Goal: Check status

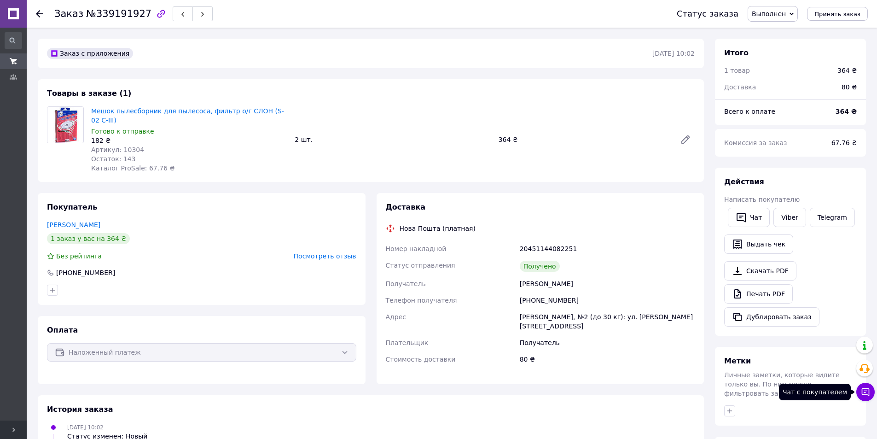
click at [864, 390] on icon at bounding box center [866, 392] width 8 height 8
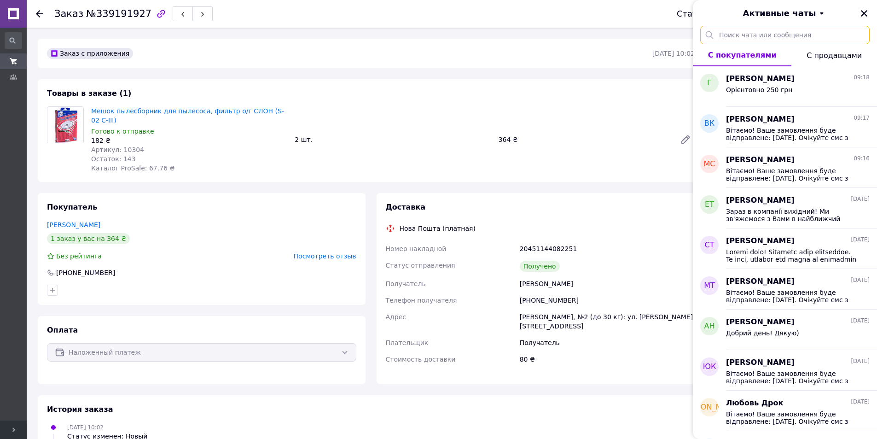
click at [771, 36] on input "text" at bounding box center [784, 35] width 169 height 18
paste input "339191927"
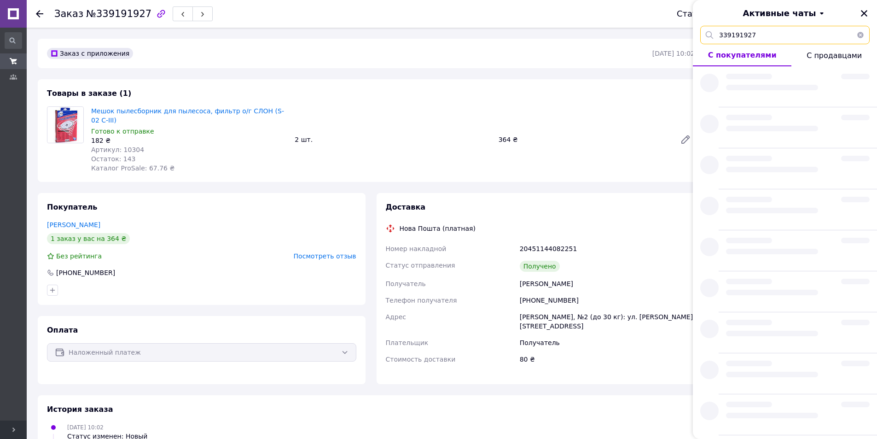
type input "339191927"
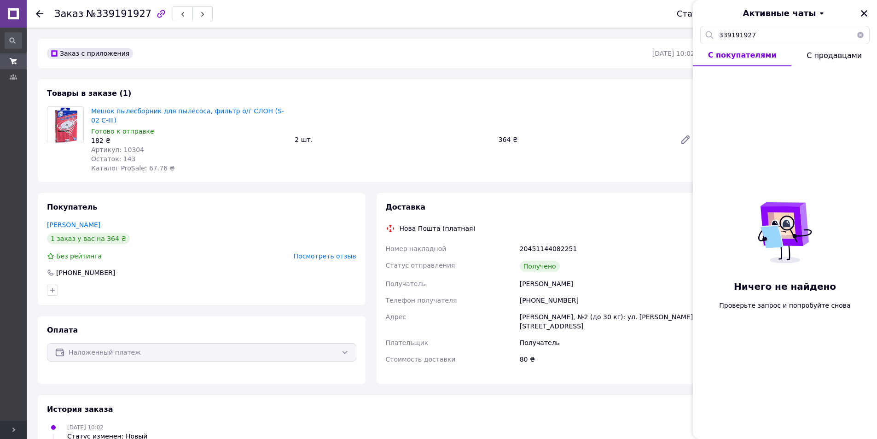
click at [828, 57] on span "С продавцами" at bounding box center [833, 55] width 55 height 9
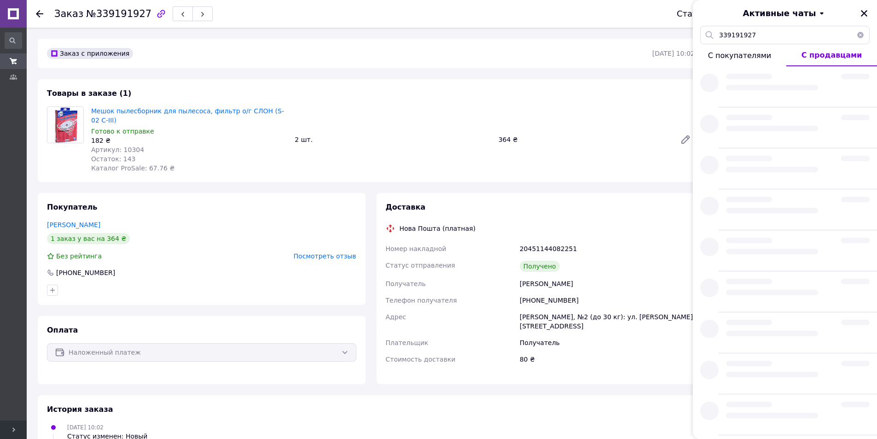
click at [745, 60] on span "С покупателями" at bounding box center [739, 55] width 63 height 9
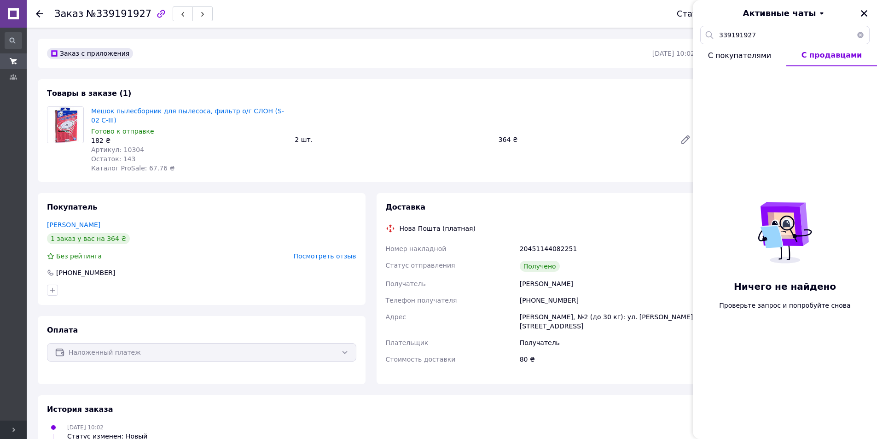
click at [751, 55] on span "С покупателями" at bounding box center [739, 55] width 63 height 9
click at [788, 33] on input "339191927" at bounding box center [784, 35] width 169 height 18
click at [198, 283] on div at bounding box center [201, 290] width 313 height 15
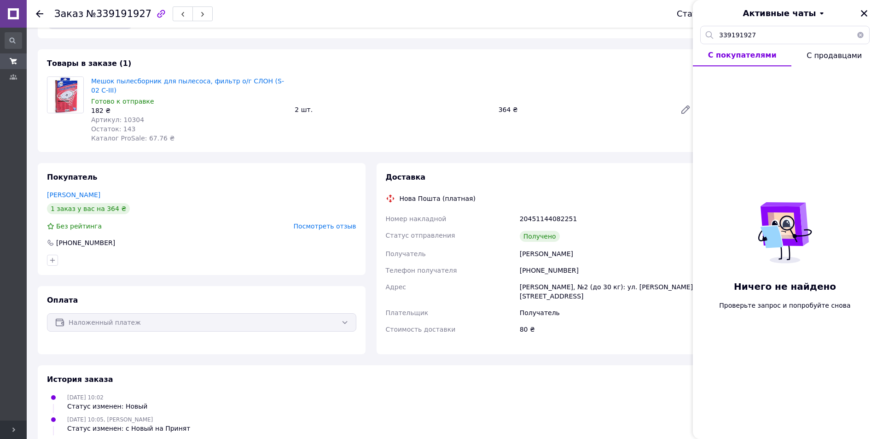
scroll to position [46, 0]
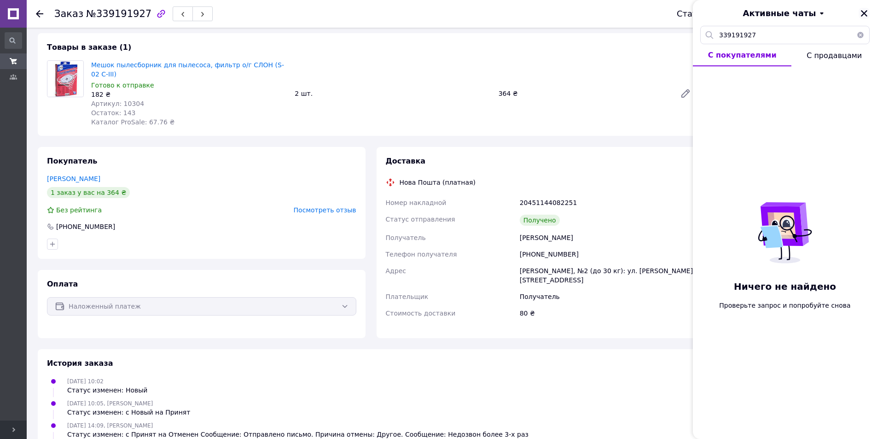
click at [864, 12] on icon "Закрыть" at bounding box center [864, 13] width 8 height 8
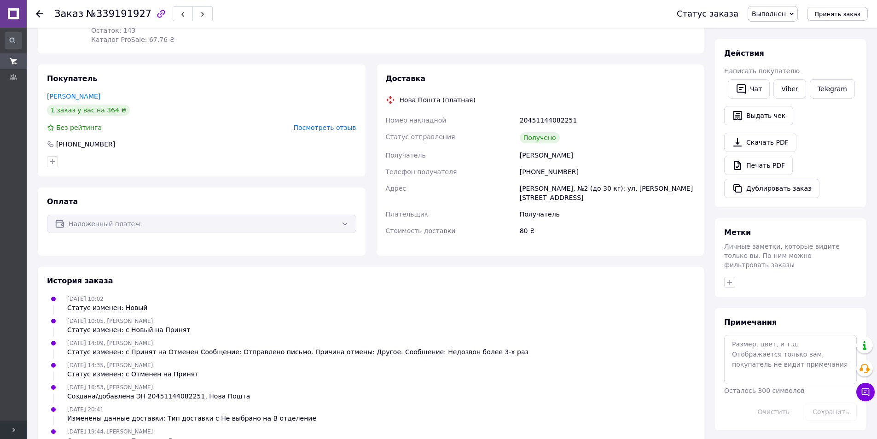
scroll to position [136, 0]
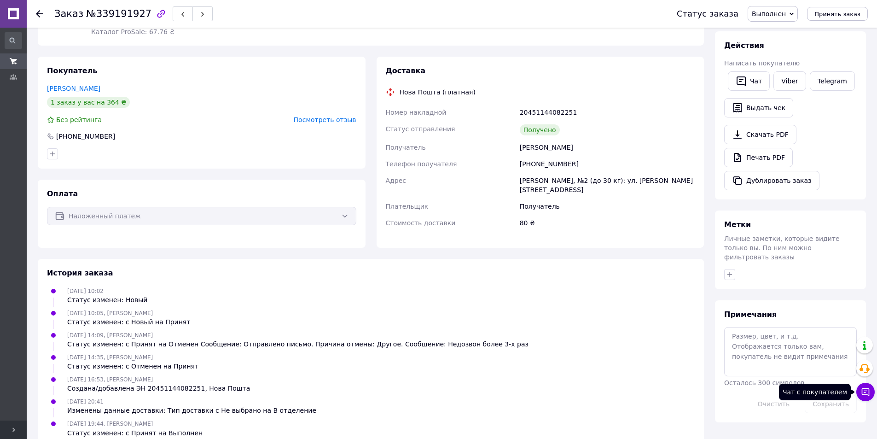
click at [867, 389] on icon at bounding box center [866, 392] width 8 height 8
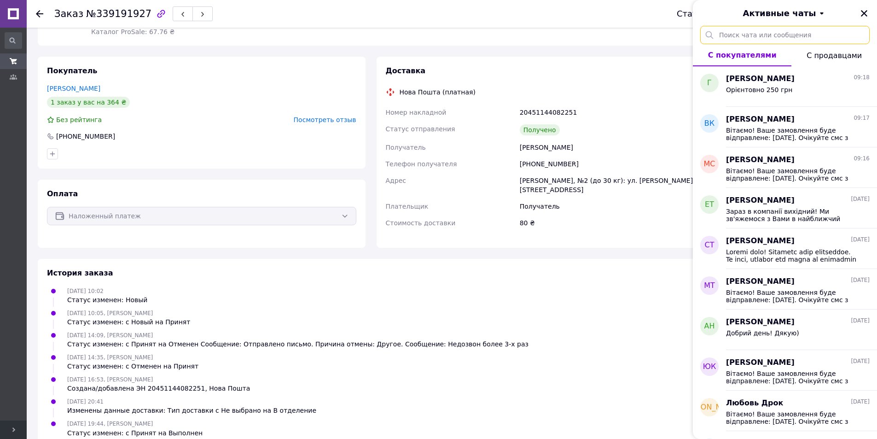
click at [735, 33] on input "text" at bounding box center [784, 35] width 169 height 18
paste input "339191927"
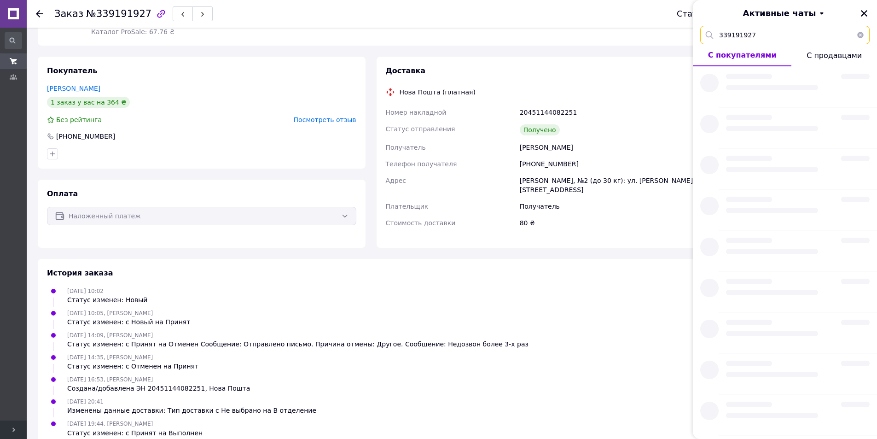
type input "339191927"
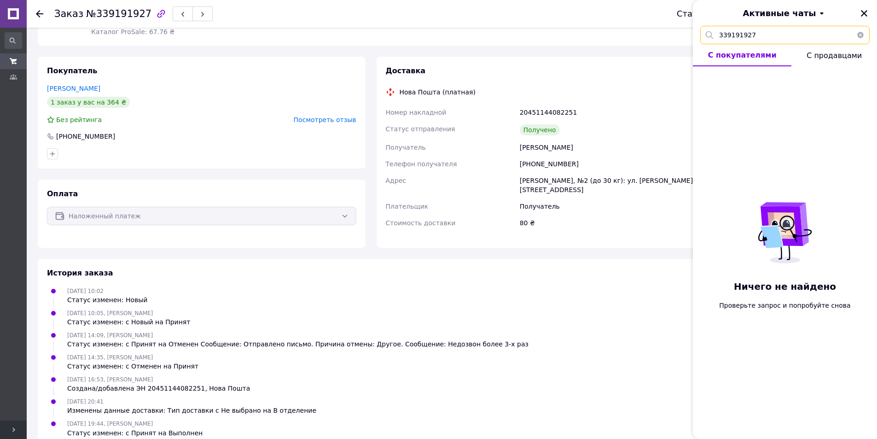
drag, startPoint x: 758, startPoint y: 35, endPoint x: 675, endPoint y: 35, distance: 82.4
click at [675, 35] on body "[DOMAIN_NAME] Ваш ID: 1641289 Сайт [DOMAIN_NAME] Кабинет покупателя Проверить с…" at bounding box center [438, 161] width 877 height 594
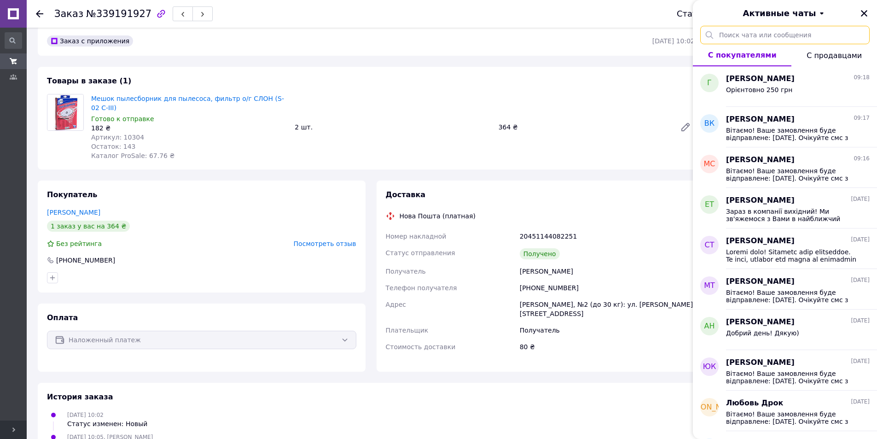
scroll to position [0, 0]
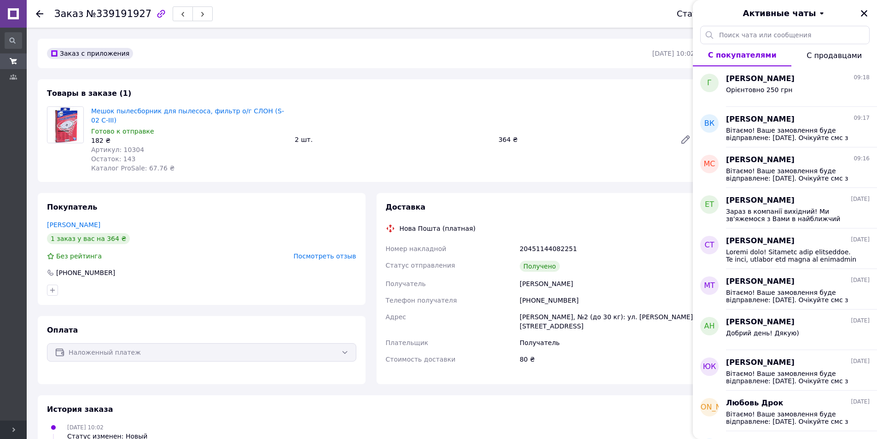
drag, startPoint x: 562, startPoint y: 277, endPoint x: 654, endPoint y: 214, distance: 111.3
click at [494, 275] on div "Номер накладной 20451144082251 Статус отправления Получено Получатель [PERSON_N…" at bounding box center [540, 303] width 313 height 127
copy div "Получатель [PERSON_NAME]"
click at [742, 35] on input "text" at bounding box center [784, 35] width 169 height 18
paste input "[PERSON_NAME]"
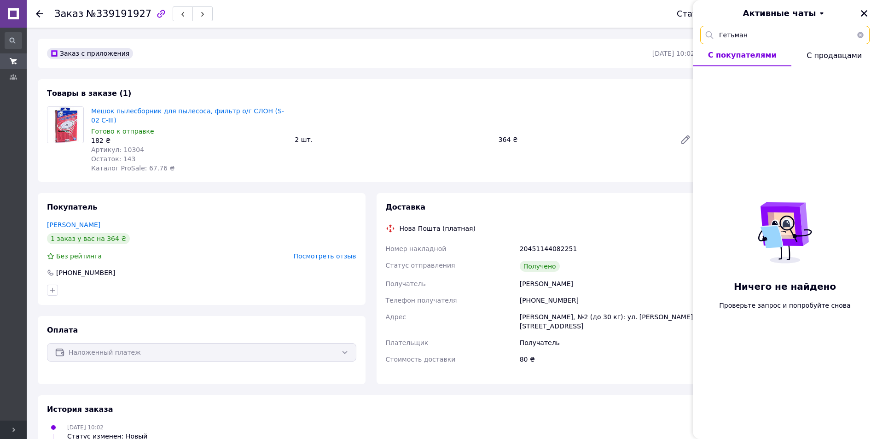
type input "Гетьман"
click at [818, 57] on span "С продавцами" at bounding box center [833, 55] width 55 height 9
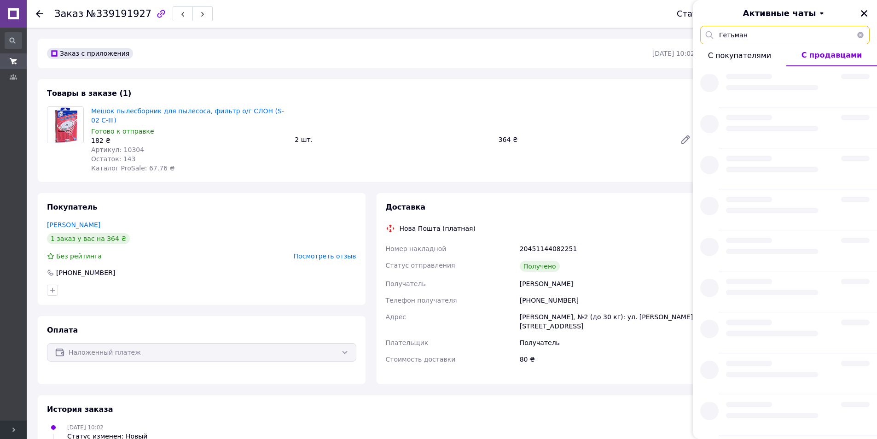
click at [757, 37] on input "Гетьман" at bounding box center [784, 35] width 169 height 18
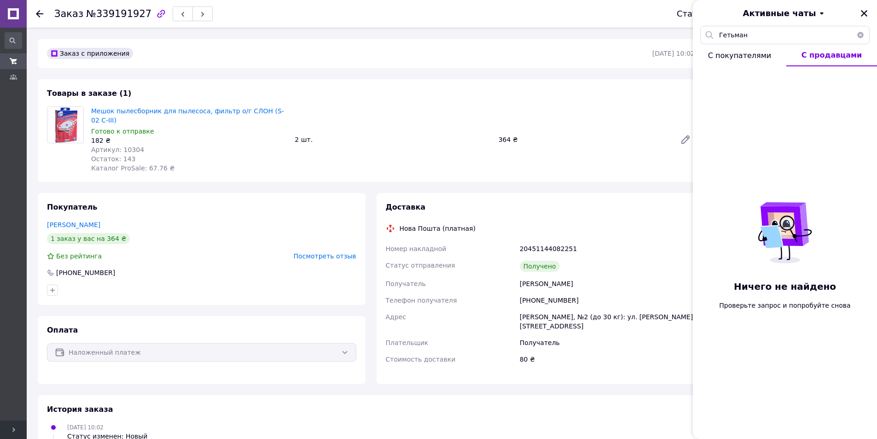
click at [750, 58] on span "С покупателями" at bounding box center [739, 55] width 63 height 9
click at [693, 44] on button "С покупателями" at bounding box center [742, 55] width 99 height 22
click at [789, 14] on span "Активные чаты" at bounding box center [779, 13] width 73 height 12
click at [764, 59] on button "Архивные" at bounding box center [785, 54] width 110 height 18
click at [749, 34] on input "Гетьман" at bounding box center [784, 35] width 169 height 18
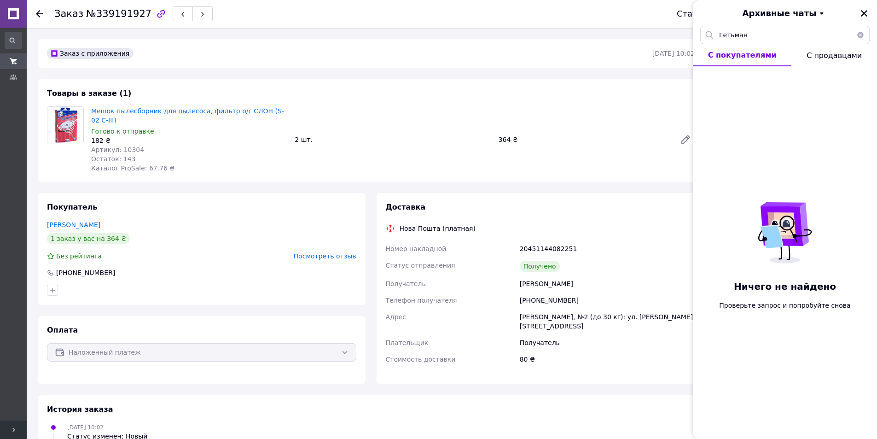
click at [788, 16] on span "Архивные чаты" at bounding box center [779, 13] width 74 height 12
click at [773, 69] on button "Заблокированные" at bounding box center [785, 73] width 110 height 18
click at [758, 35] on input "Гетьман" at bounding box center [784, 35] width 169 height 18
click at [819, 53] on span "С продавцами" at bounding box center [833, 55] width 55 height 9
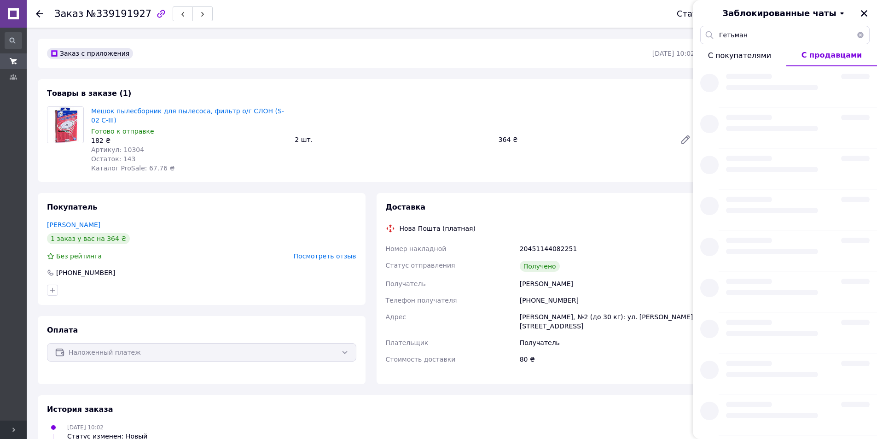
click at [786, 44] on button "С продавцами" at bounding box center [831, 55] width 91 height 22
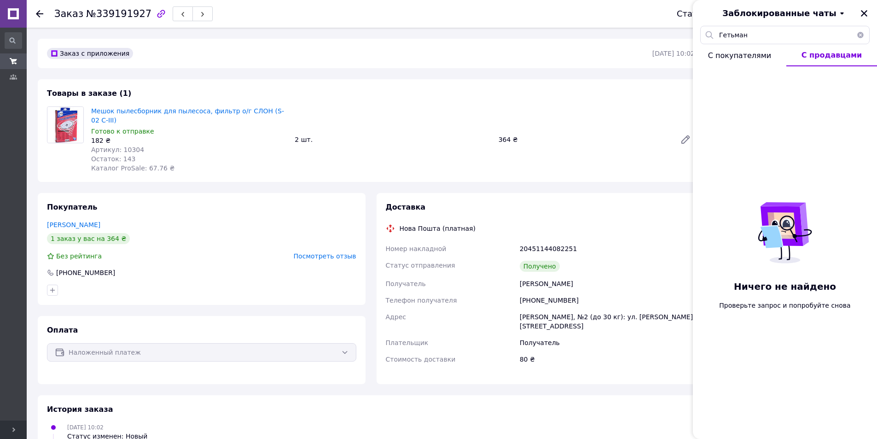
drag, startPoint x: 745, startPoint y: 55, endPoint x: 752, endPoint y: 33, distance: 22.7
click at [746, 52] on span "С покупателями" at bounding box center [739, 55] width 63 height 9
click at [753, 30] on input "Гетьман" at bounding box center [784, 35] width 169 height 18
drag, startPoint x: 568, startPoint y: 272, endPoint x: 519, endPoint y: 273, distance: 49.3
click at [519, 275] on div "[PERSON_NAME]" at bounding box center [607, 283] width 179 height 17
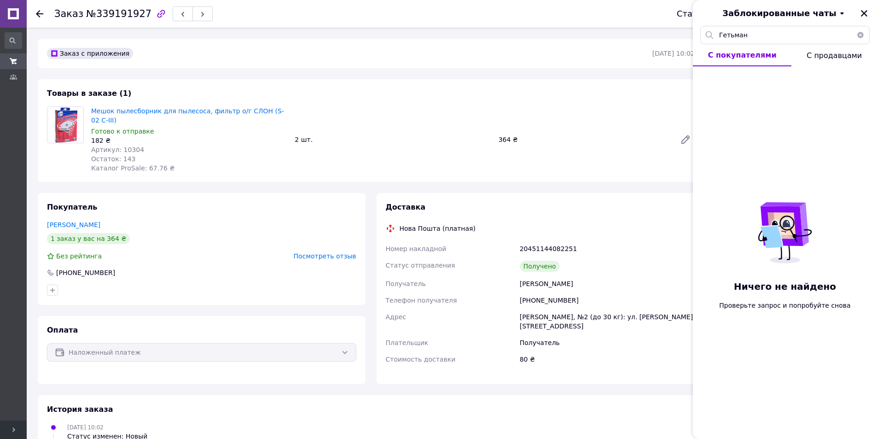
copy div "[PERSON_NAME]"
drag, startPoint x: 749, startPoint y: 34, endPoint x: 687, endPoint y: 35, distance: 61.7
click at [700, 35] on div "Гетьман" at bounding box center [785, 35] width 184 height 18
paste input "[PERSON_NAME]"
type input "[PERSON_NAME]"
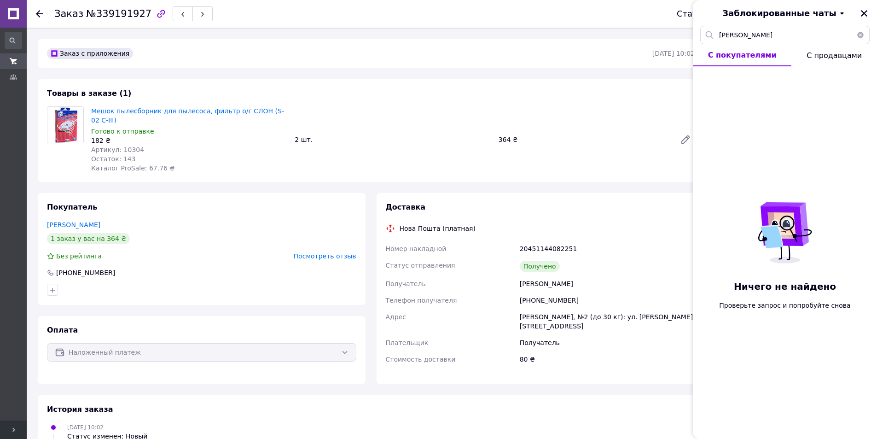
click at [770, 19] on span "Заблокированные чаты" at bounding box center [779, 13] width 114 height 12
click at [764, 53] on button "Архивные" at bounding box center [785, 54] width 110 height 18
click at [769, 34] on input "[PERSON_NAME]" at bounding box center [784, 35] width 169 height 18
click at [789, 12] on span "Архивные чаты" at bounding box center [779, 13] width 74 height 12
click at [773, 35] on button "Активные" at bounding box center [785, 36] width 110 height 18
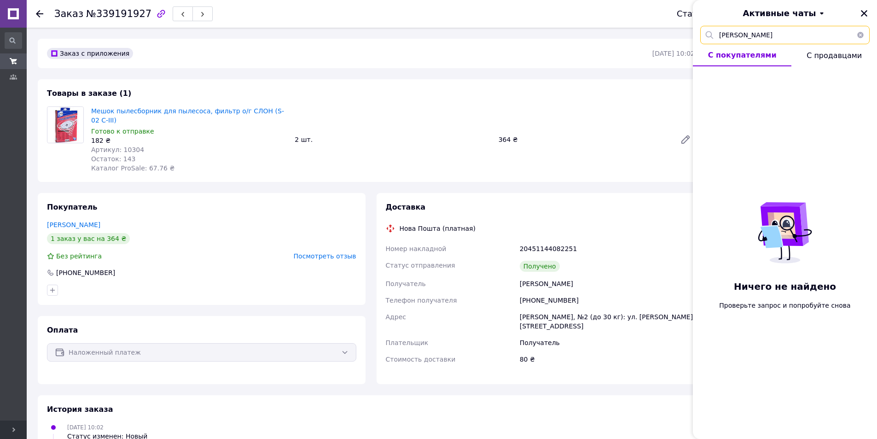
click at [772, 39] on input "[PERSON_NAME]" at bounding box center [784, 35] width 169 height 18
click at [777, 20] on div "Активные чаты" at bounding box center [785, 13] width 184 height 26
click at [776, 16] on span "Активные чаты" at bounding box center [779, 13] width 73 height 12
click at [772, 53] on button "Архивные" at bounding box center [785, 54] width 110 height 18
click at [771, 33] on input "[PERSON_NAME]" at bounding box center [784, 35] width 169 height 18
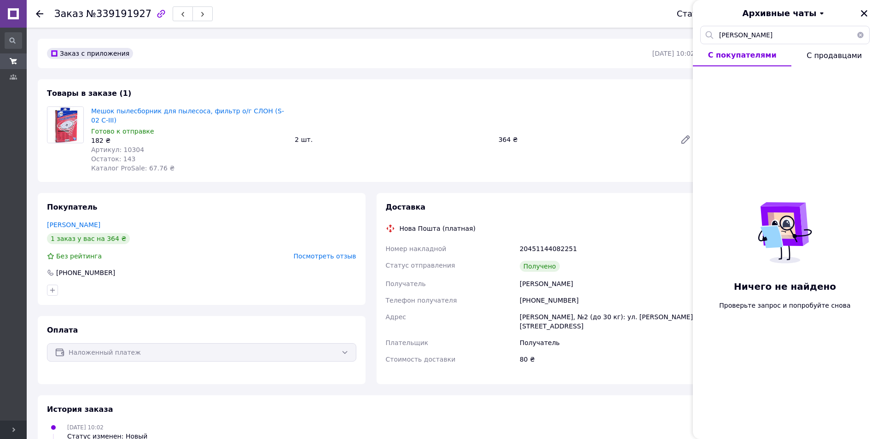
click at [860, 34] on button "button" at bounding box center [860, 35] width 18 height 18
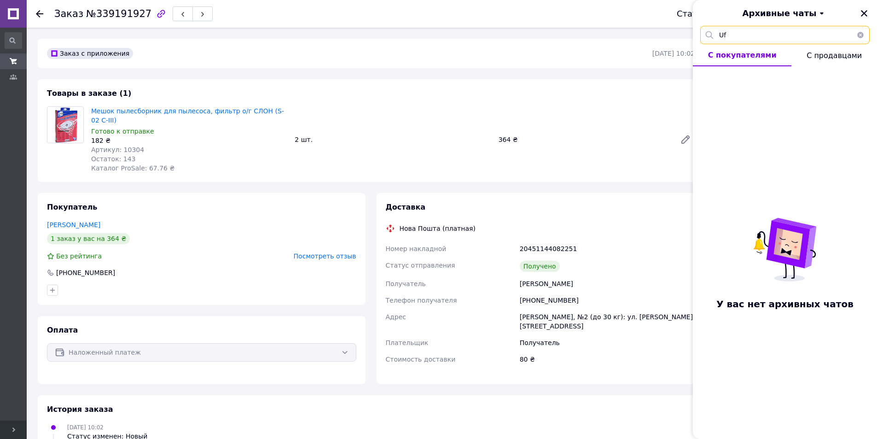
type input "U"
type input "[PERSON_NAME]"
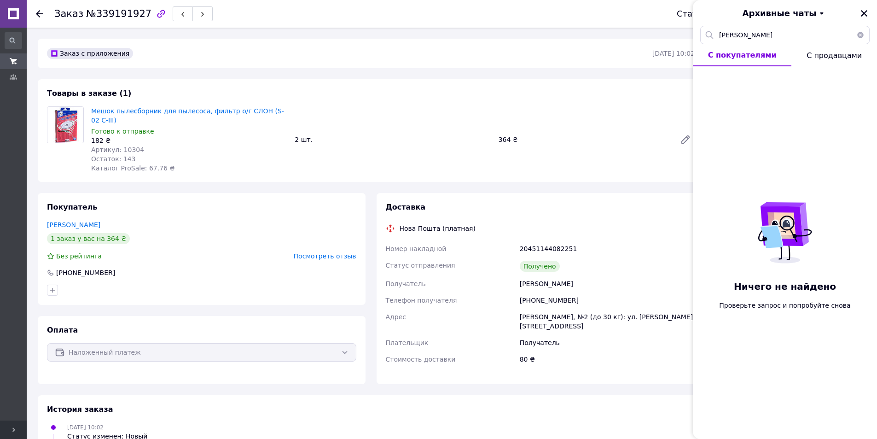
drag, startPoint x: 864, startPoint y: 16, endPoint x: 849, endPoint y: 23, distance: 16.7
click at [864, 16] on icon "Закрыть" at bounding box center [864, 13] width 8 height 8
